Goal: Transaction & Acquisition: Subscribe to service/newsletter

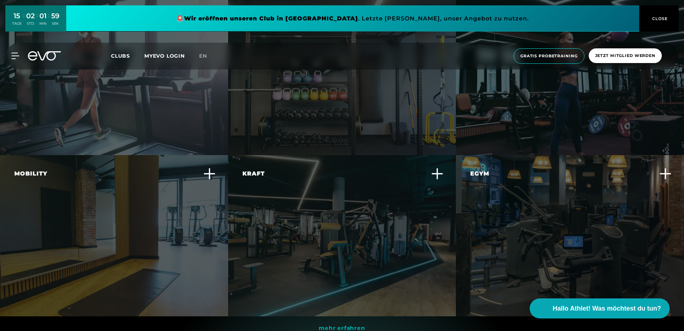
scroll to position [1935, 0]
click at [615, 51] on span "Jetzt Mitglied werden" at bounding box center [625, 55] width 73 height 15
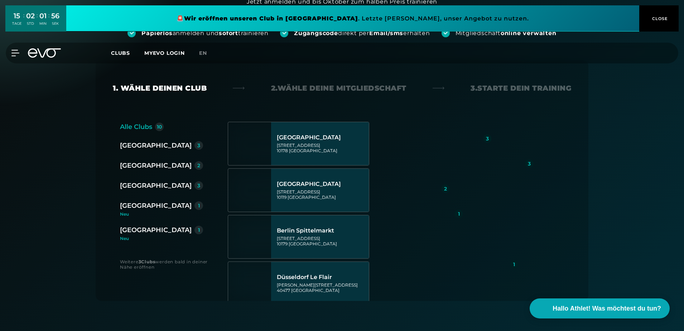
scroll to position [108, 0]
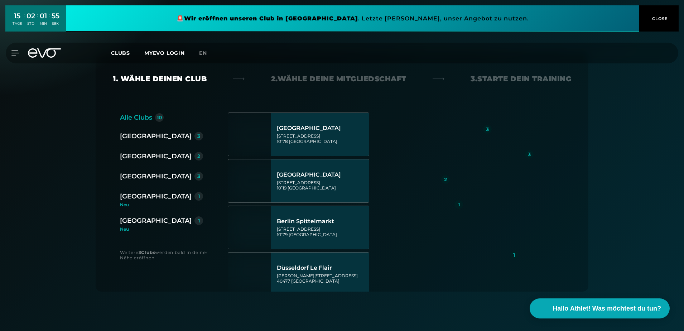
click at [130, 139] on div "[GEOGRAPHIC_DATA]" at bounding box center [156, 136] width 72 height 10
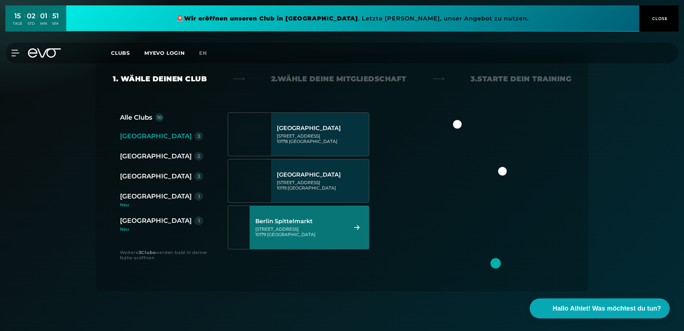
click at [310, 231] on div "[STREET_ADDRESS]" at bounding box center [301, 231] width 90 height 11
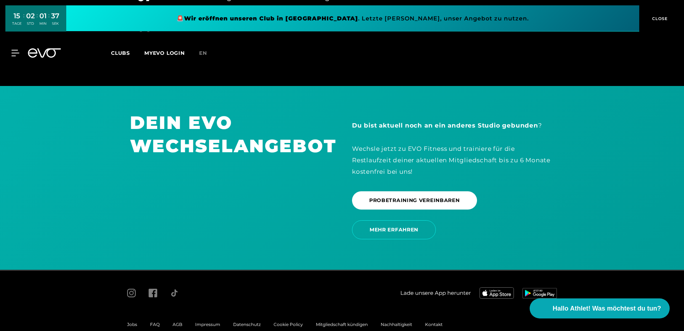
scroll to position [1486, 0]
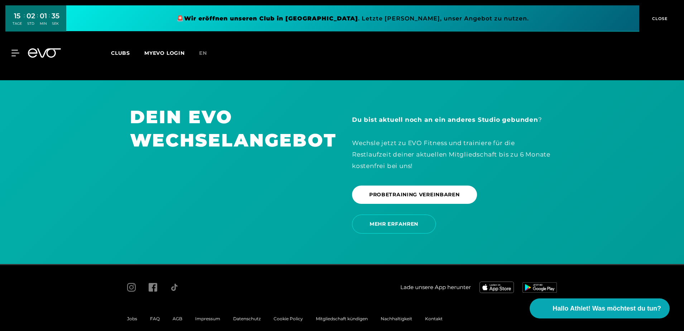
click at [134, 315] on div "Jobs" at bounding box center [132, 319] width 23 height 9
click at [135, 315] on div "Jobs" at bounding box center [132, 319] width 23 height 9
click at [135, 316] on span "Jobs" at bounding box center [132, 318] width 10 height 5
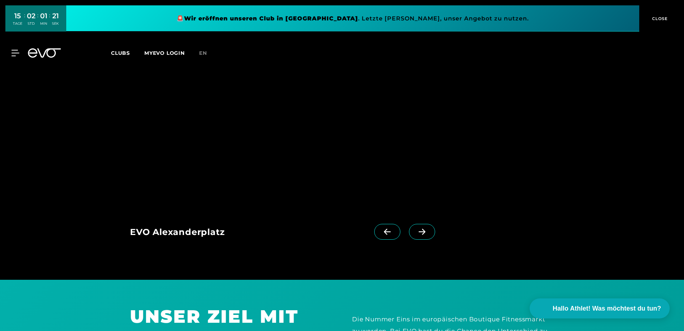
scroll to position [681, 0]
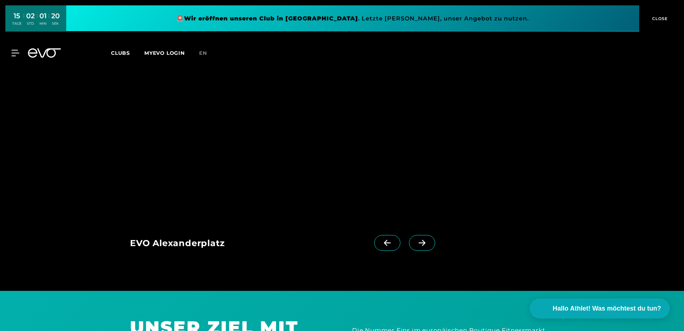
click at [422, 239] on span at bounding box center [422, 243] width 26 height 16
click at [416, 240] on icon at bounding box center [422, 243] width 13 height 6
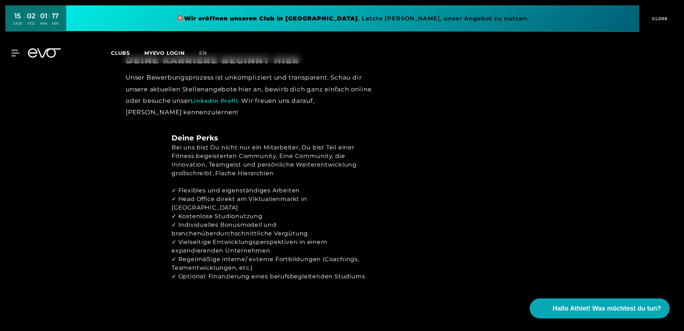
scroll to position [1111, 0]
